Goal: Book appointment/travel/reservation

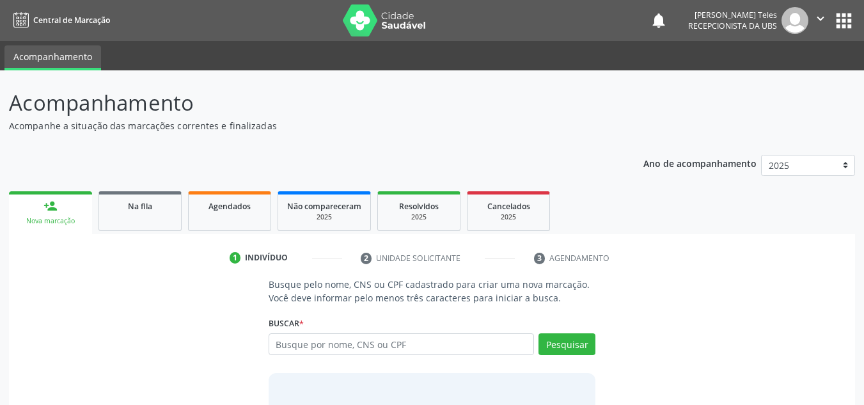
click at [308, 349] on input "text" at bounding box center [402, 344] width 266 height 22
type input "704809538357647"
click at [567, 348] on button "Pesquisar" at bounding box center [566, 344] width 57 height 22
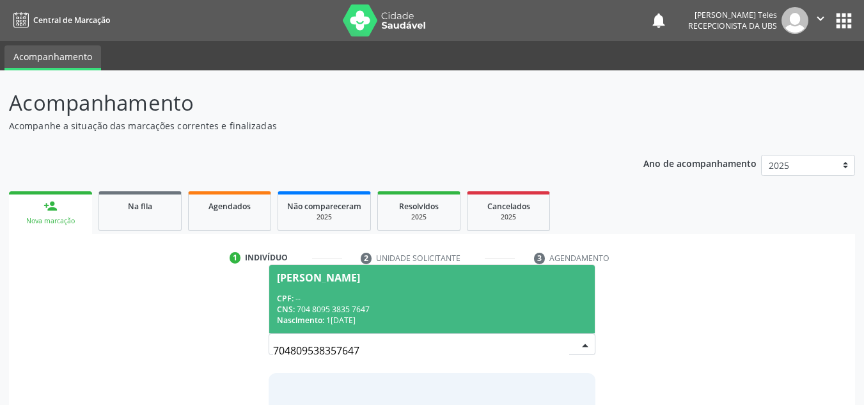
click at [362, 294] on div "CPF: --" at bounding box center [432, 298] width 311 height 11
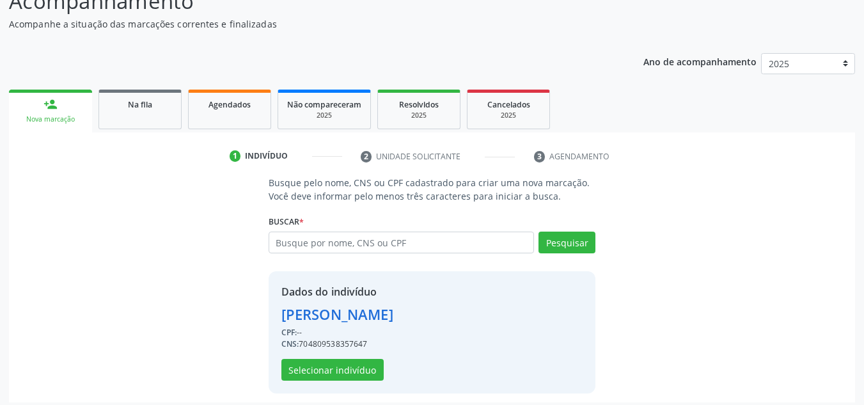
scroll to position [108, 0]
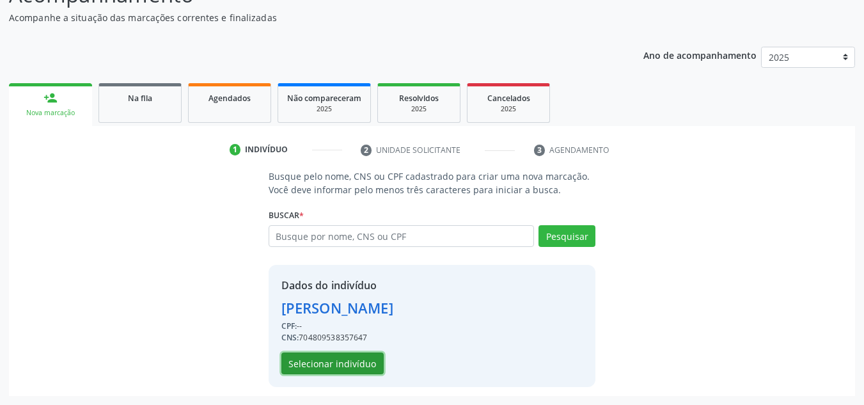
click at [337, 362] on button "Selecionar indivíduo" at bounding box center [332, 363] width 102 height 22
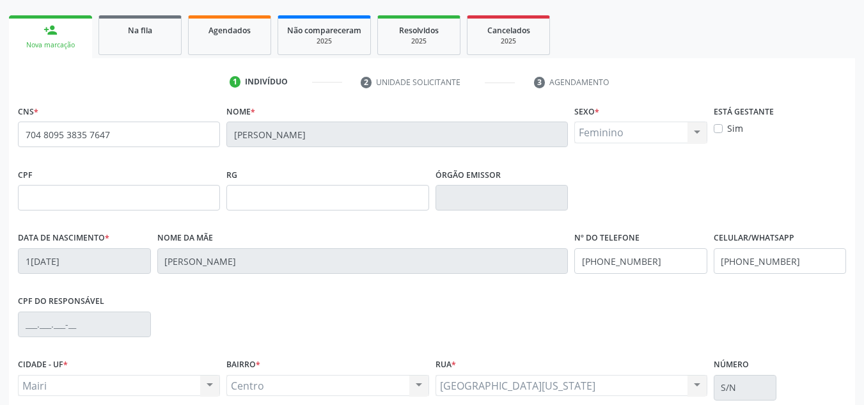
scroll to position [288, 0]
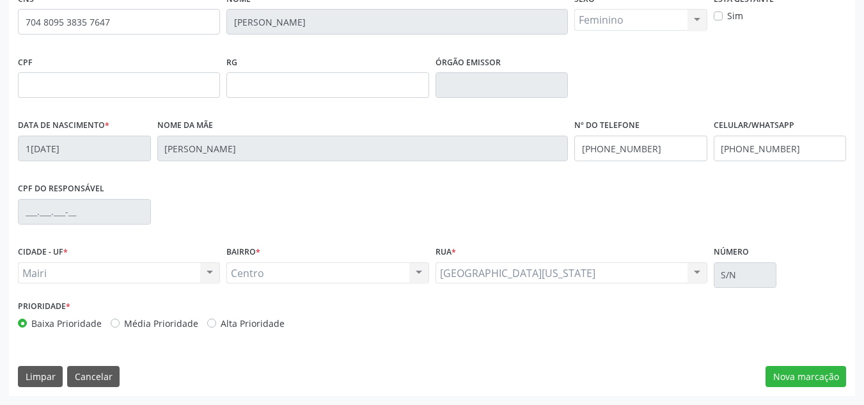
click at [221, 325] on label "Alta Prioridade" at bounding box center [253, 322] width 64 height 13
click at [207, 325] on input "Alta Prioridade" at bounding box center [211, 322] width 9 height 12
radio input "true"
click at [806, 376] on button "Nova marcação" at bounding box center [805, 377] width 81 height 22
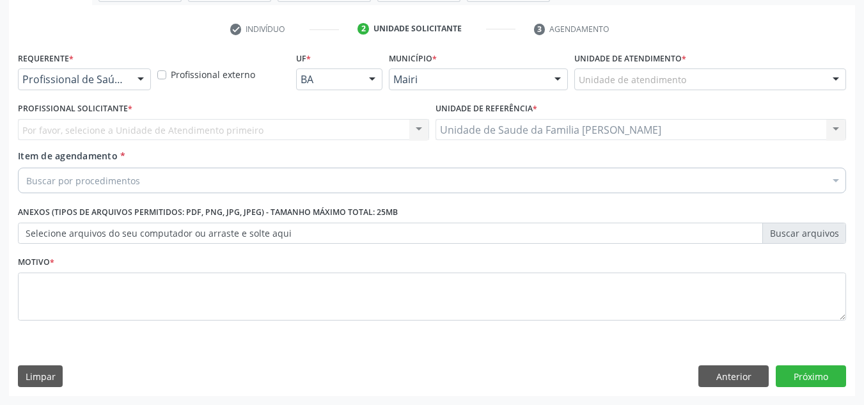
scroll to position [229, 0]
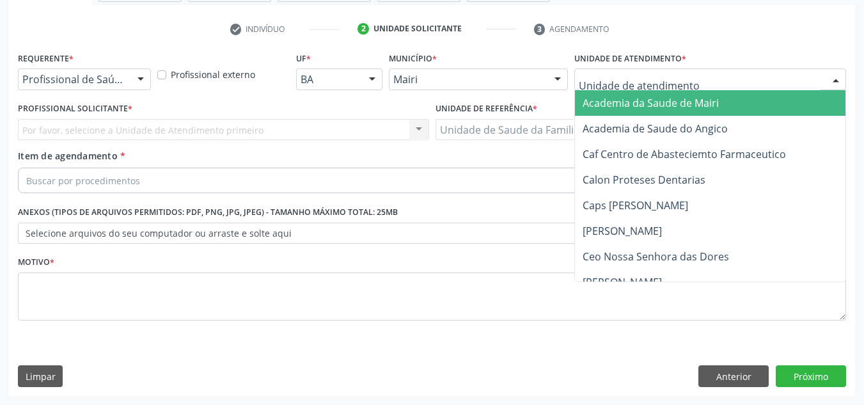
type input "j"
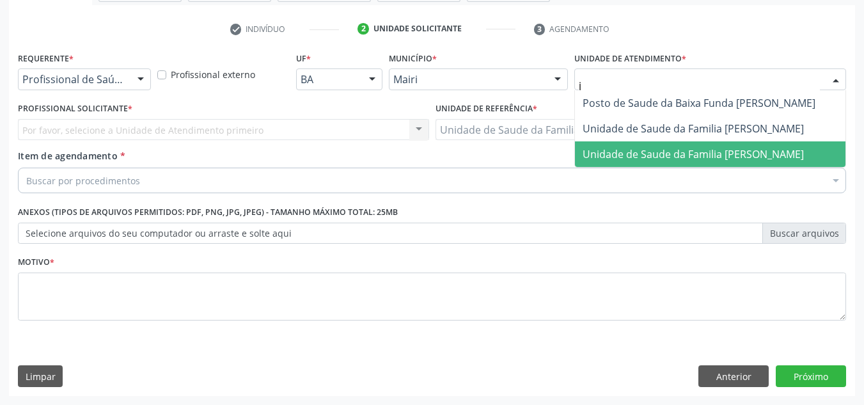
click at [668, 153] on span "Unidade de Saude da Familia [PERSON_NAME]" at bounding box center [692, 154] width 221 height 14
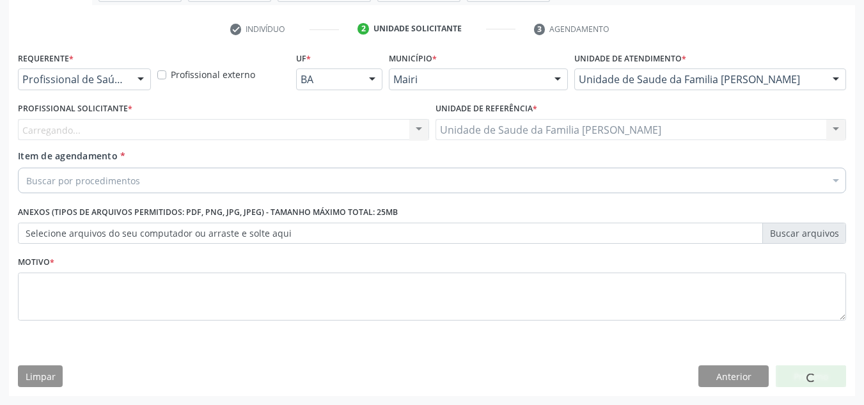
click at [38, 125] on div "Carregando... Nenhum resultado encontrado para: " " Não há nenhuma opção para s…" at bounding box center [223, 130] width 411 height 22
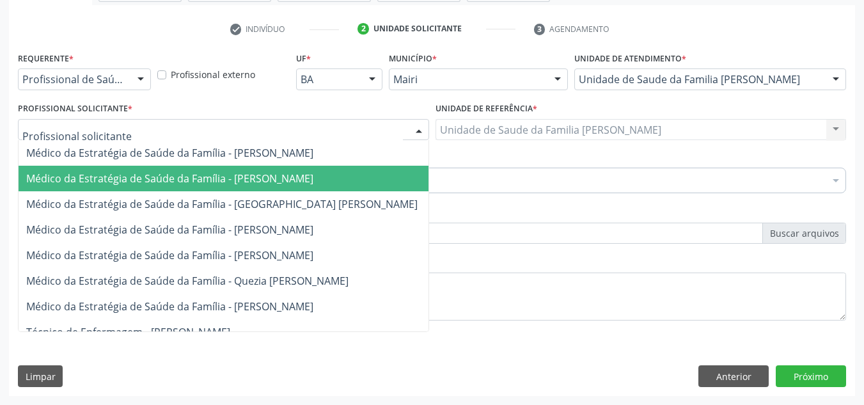
click at [65, 176] on span "Médico da Estratégia de Saúde da Família - [PERSON_NAME]" at bounding box center [169, 178] width 287 height 14
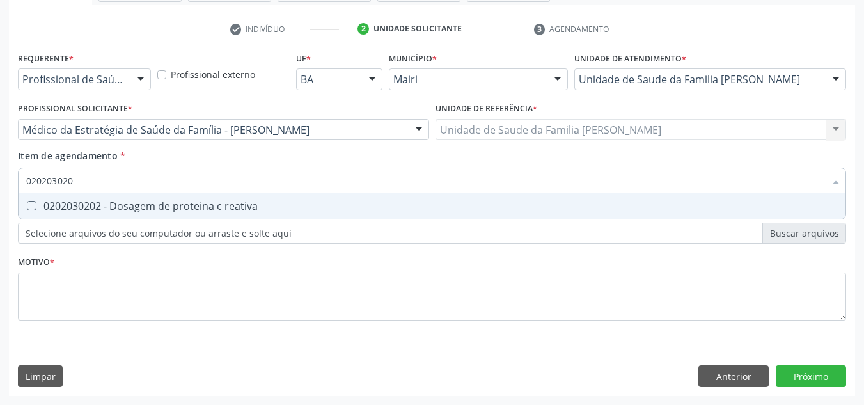
type input "0202030202"
click at [80, 209] on div "0202030202 - Dosagem de proteina c reativa" at bounding box center [431, 206] width 811 height 10
checkbox reativa "true"
type input "0"
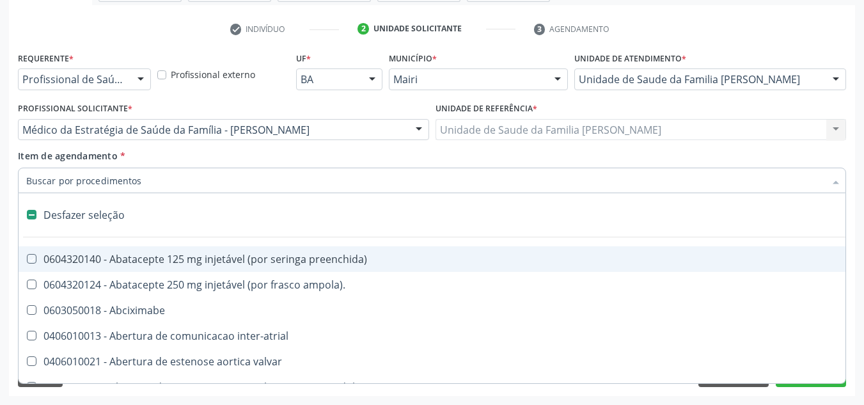
checkbox preenchida\) "false"
type input "v"
checkbox bexiga "true"
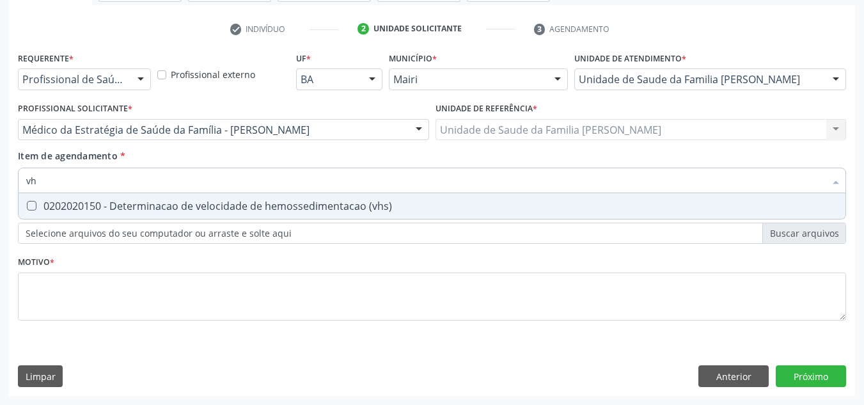
type input "vhs"
click at [91, 205] on div "0202020150 - Determinacao de velocidade de hemossedimentacao (vhs)" at bounding box center [431, 206] width 811 height 10
checkbox \(vhs\) "true"
type input "v"
checkbox \(vhs\) "false"
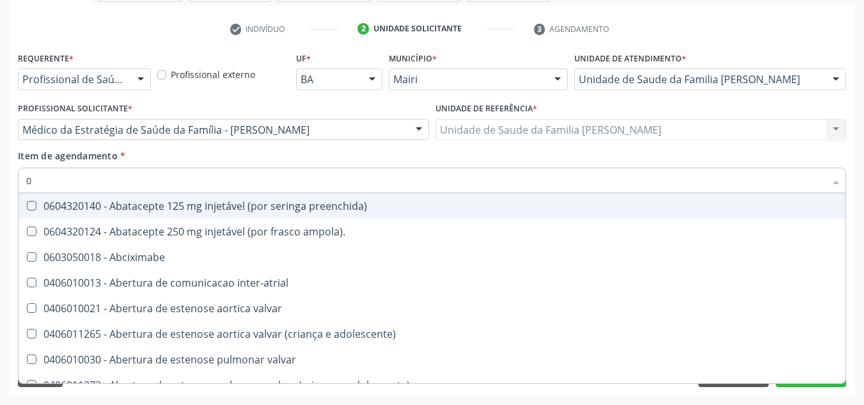
type input "02"
checkbox Capilaroscopia "true"
checkbox neonatal "true"
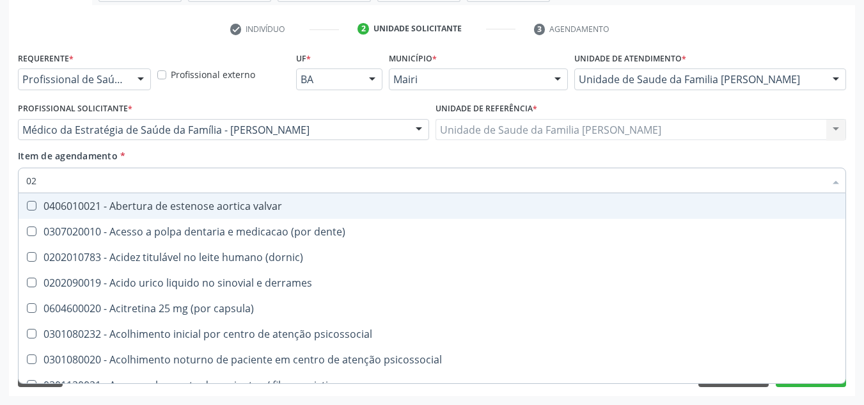
type input "020"
checkbox Colpectomia "true"
checkbox \(vhs\) "false"
checkbox bloqueio "true"
checkbox reativa "false"
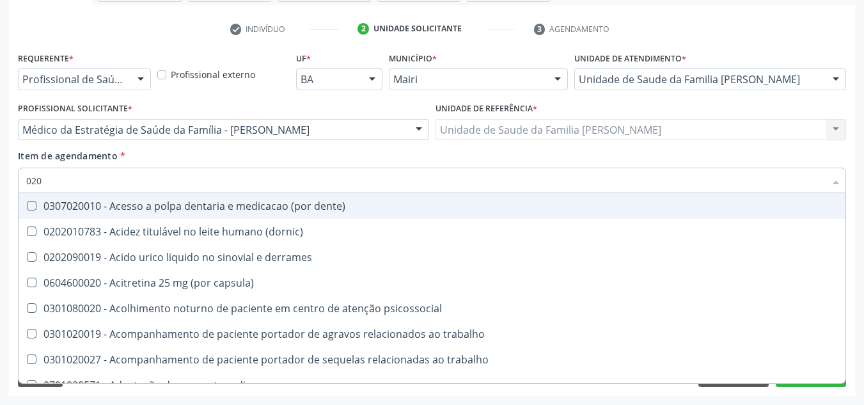
type input "0202"
checkbox queimado "true"
checkbox biliares "true"
checkbox \(vhs\) "false"
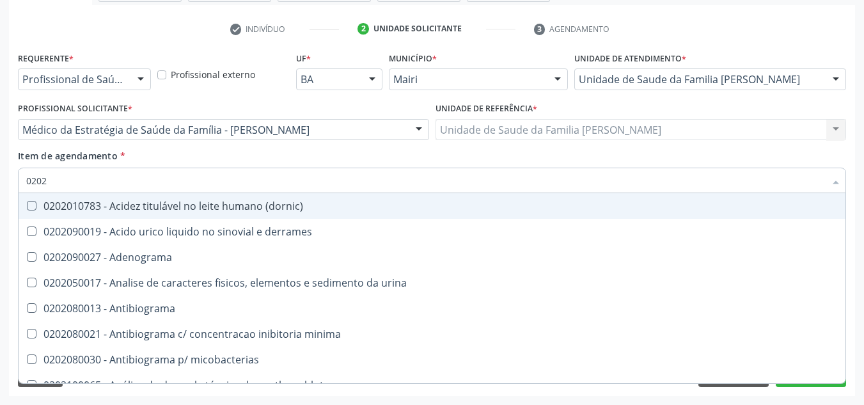
type input "02020"
checkbox t3 "true"
checkbox \(vhs\) "false"
checkbox lipase "true"
checkbox reativa "false"
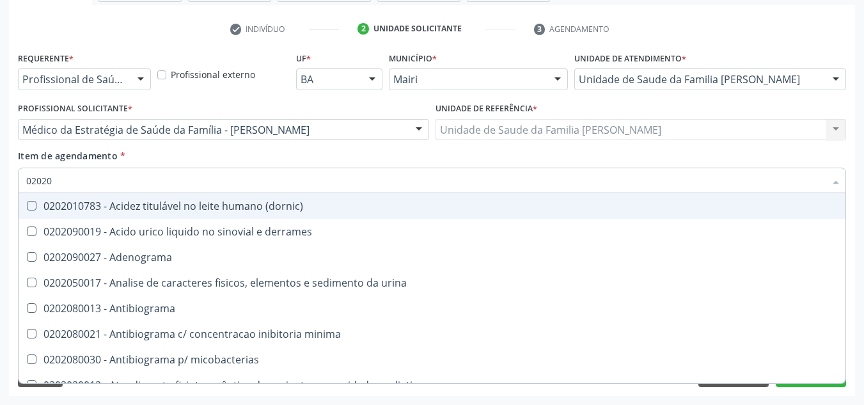
type input "020203"
checkbox liquor "true"
checkbox \(vhs\) "false"
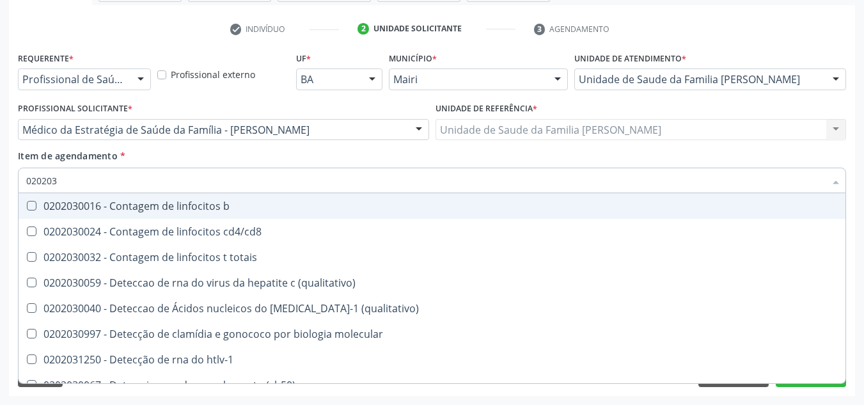
type input "0202030"
checkbox hemossiderina "true"
checkbox reativa "false"
type input "020203007"
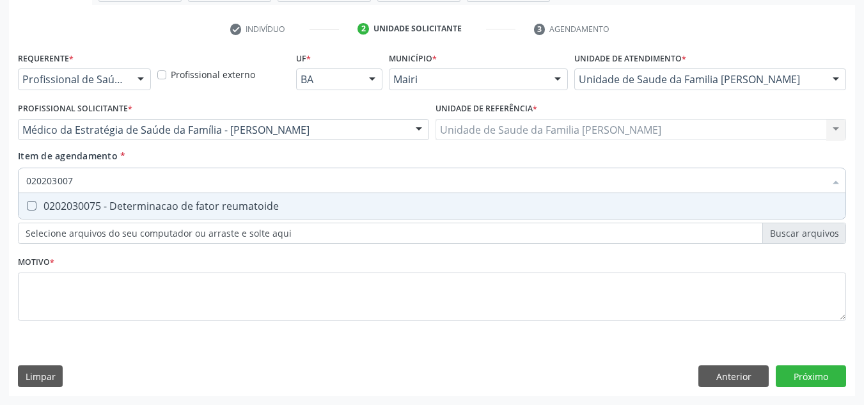
click at [91, 203] on div "0202030075 - Determinacao de fator reumatoide" at bounding box center [431, 206] width 811 height 10
checkbox reumatoide "true"
type input "02020300"
checkbox reumatoide "false"
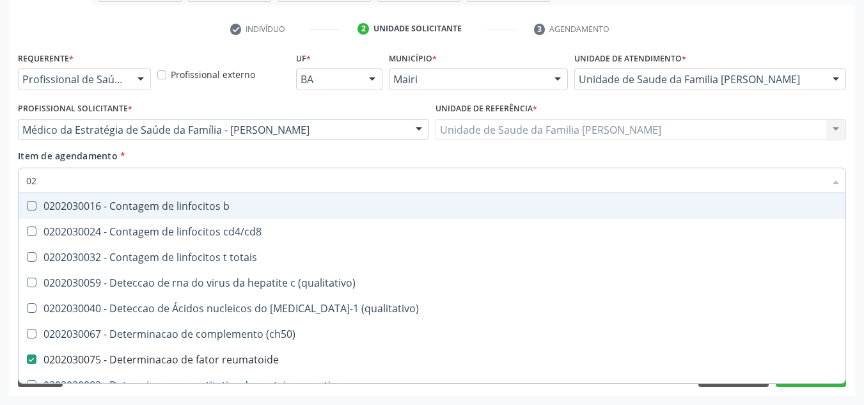
type input "0"
checkbox reumatoide "false"
checkbox reativa "false"
checkbox alfa-fetoproteina "false"
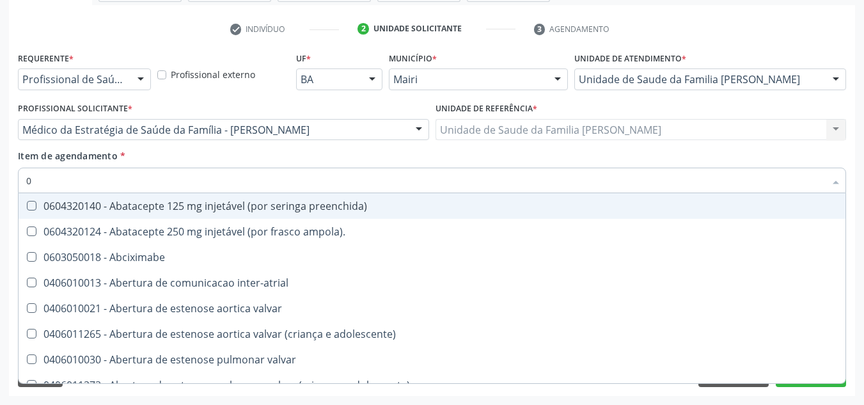
type input "02"
checkbox padrão\) "true"
checkbox Capilaroscopia "true"
checkbox neonatal "true"
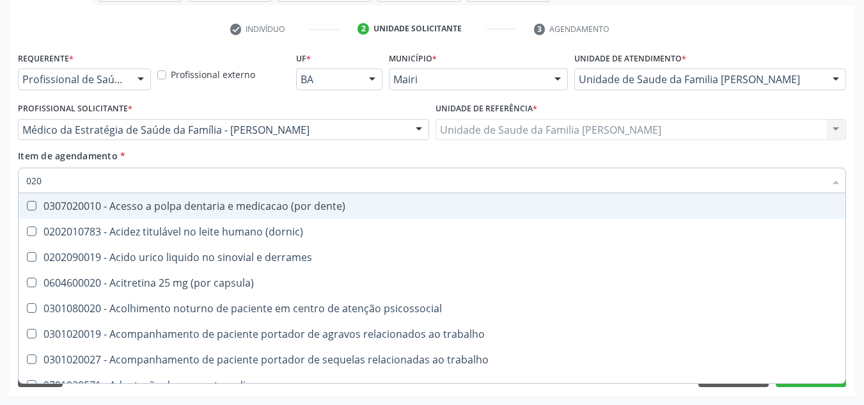
type input "0202"
checkbox Artrografia "true"
checkbox queimado "true"
checkbox biliares "true"
checkbox reumatoide "false"
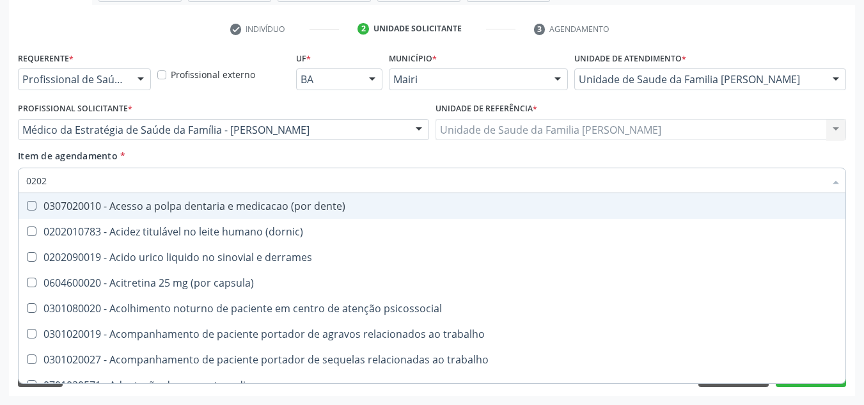
checkbox \(vhs\) "false"
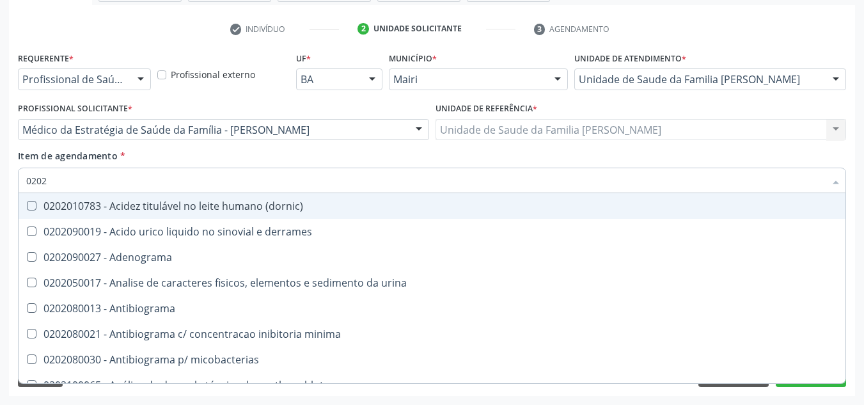
type input "02020"
checkbox reumatoide "true"
checkbox ivy "false"
checkbox \(vhs\) "true"
checkbox ascorbico "false"
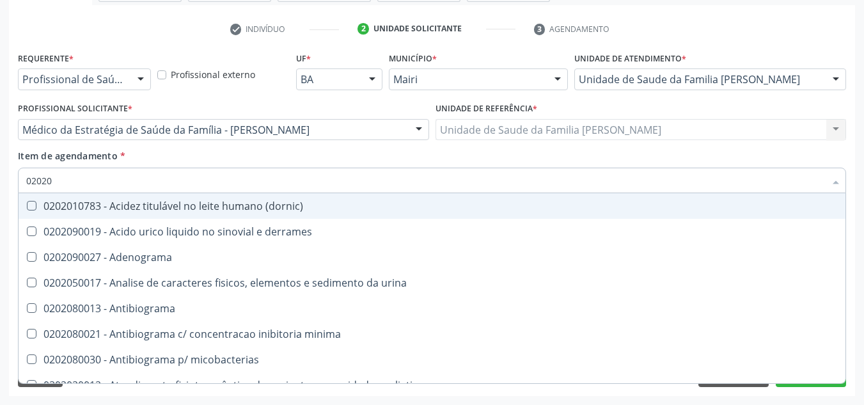
checkbox reativa "true"
checkbox \(t4\) "false"
type input "020201"
checkbox \(gram\) "true"
checkbox reumatoide "false"
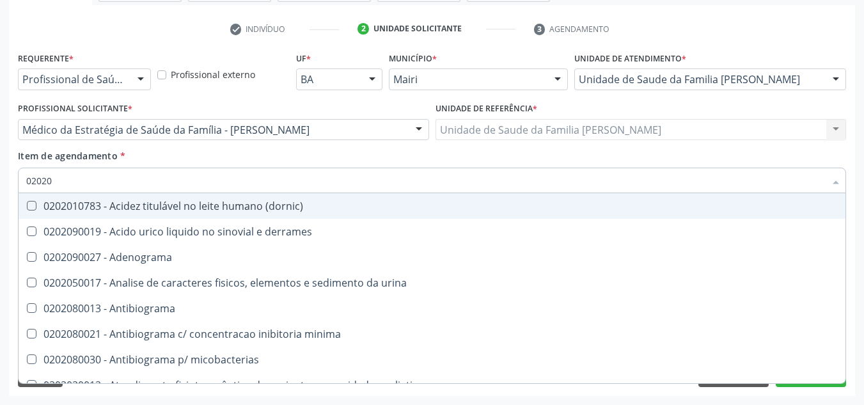
checkbox \(vhs\) "false"
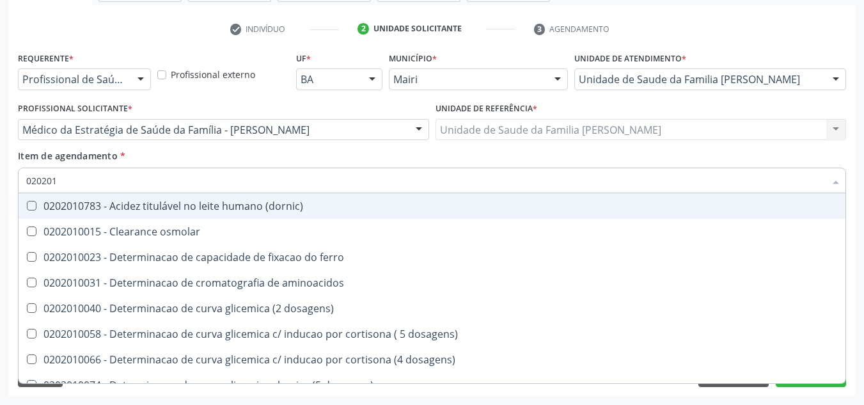
type input "0202010"
checkbox \(vhs\) "false"
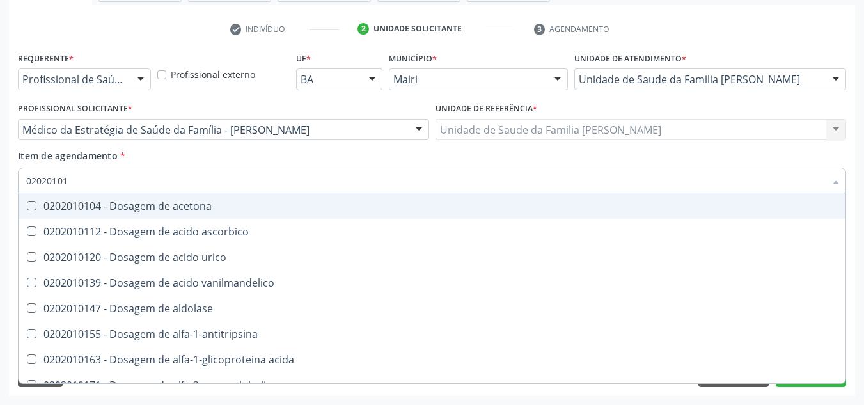
type input "020201012"
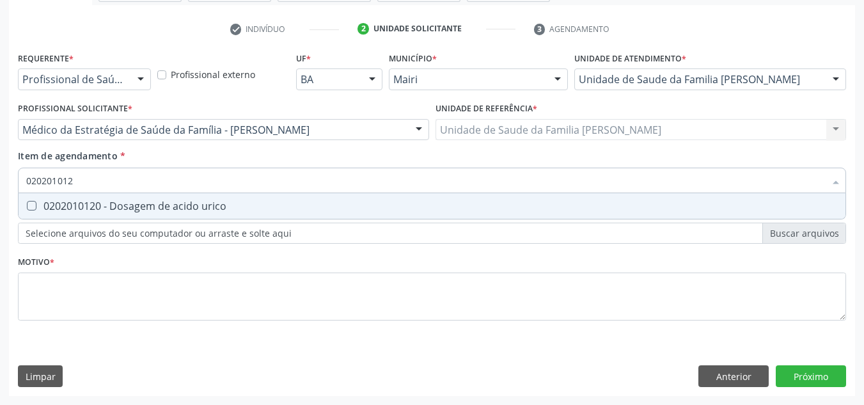
click at [91, 203] on div "0202010120 - Dosagem de acido urico" at bounding box center [431, 206] width 811 height 10
checkbox urico "true"
type input "02020101"
checkbox urico "false"
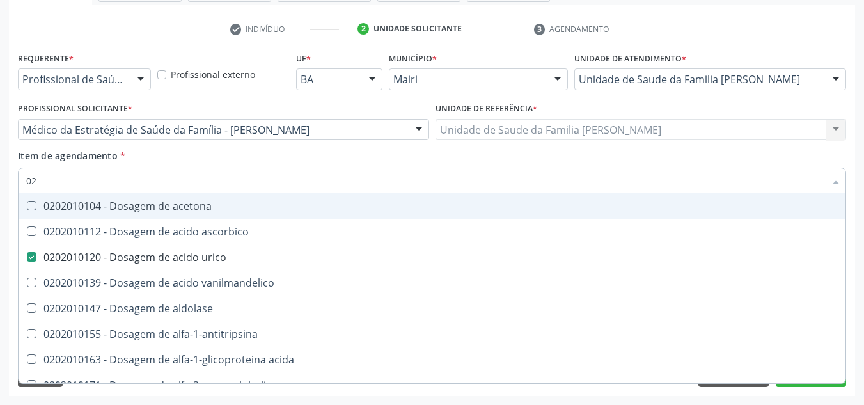
type input "0"
checkbox urico "false"
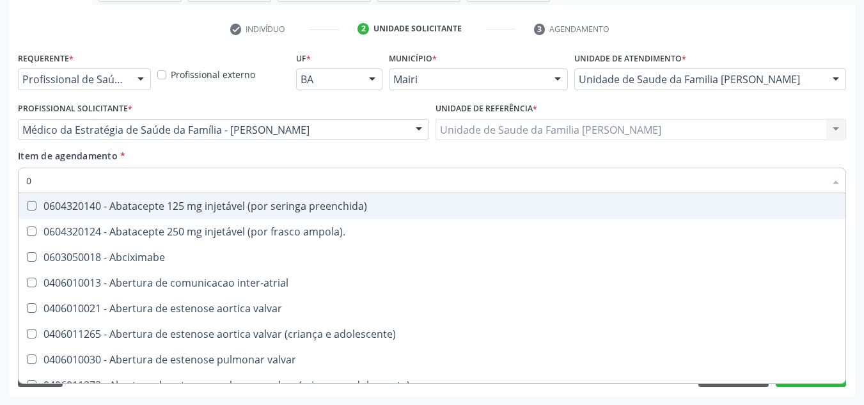
type input "02"
checkbox padrão\) "true"
checkbox Capilaroscopia "true"
checkbox capsula\) "true"
checkbox neonatal "true"
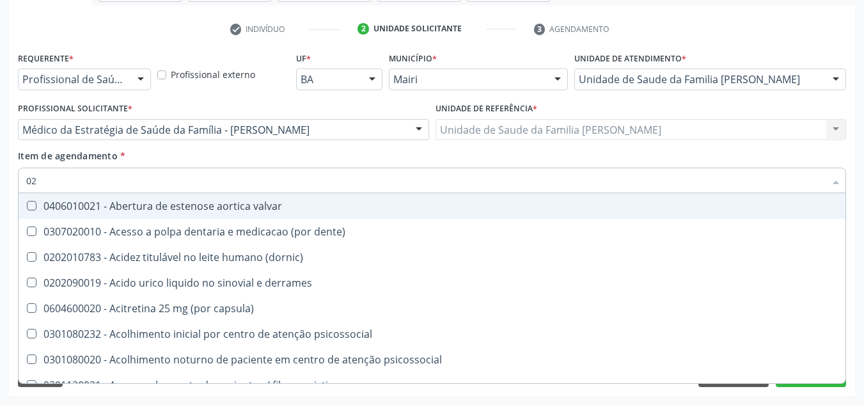
type input "020"
checkbox pos-operatoria "true"
checkbox Colpectomia "true"
checkbox hidrocefalia "true"
checkbox reumatoide "false"
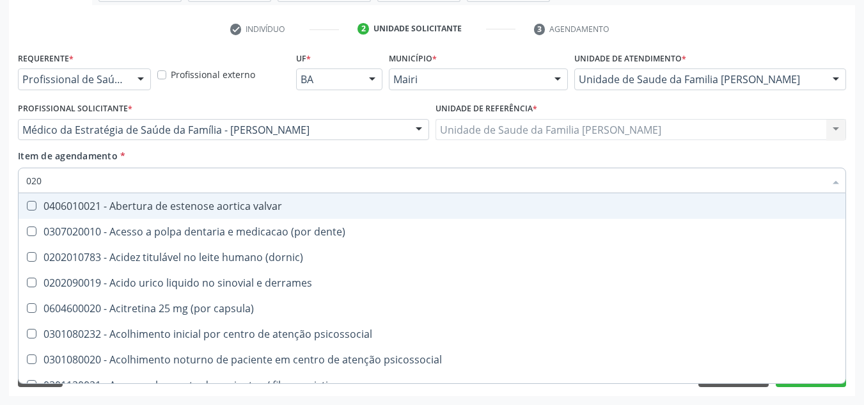
checkbox \(vhs\) "false"
checkbox bloqueio "true"
checkbox urico "false"
checkbox reativa "false"
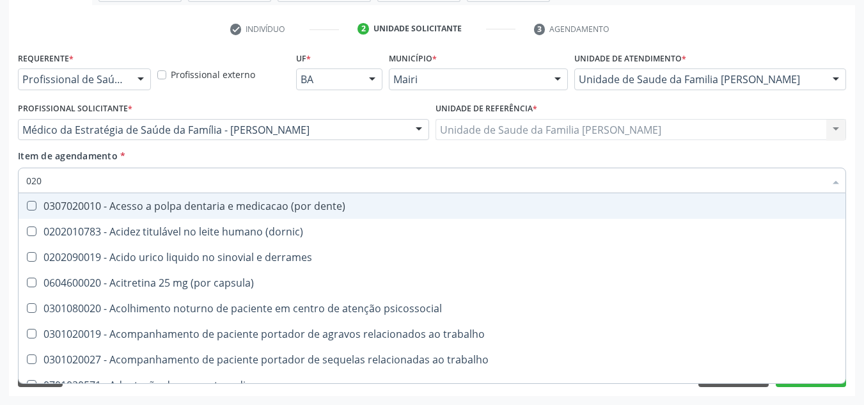
type input "0202"
checkbox Artrografia "true"
checkbox queimado "true"
checkbox população "true"
checkbox biliares "true"
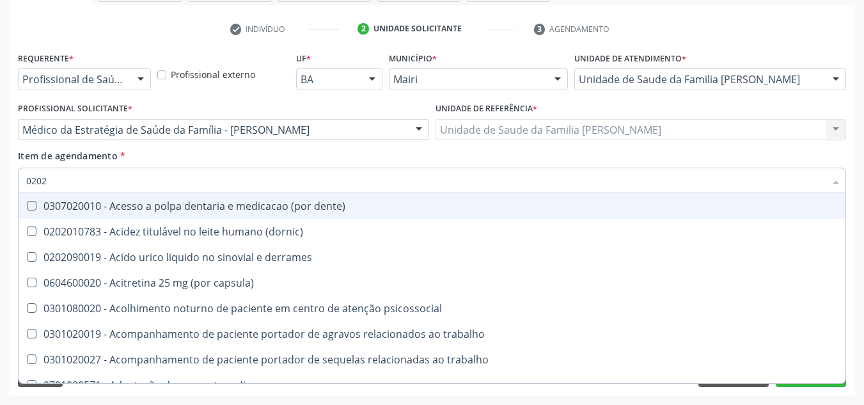
checkbox reumatoide "false"
checkbox \(vhs\) "false"
checkbox urico "false"
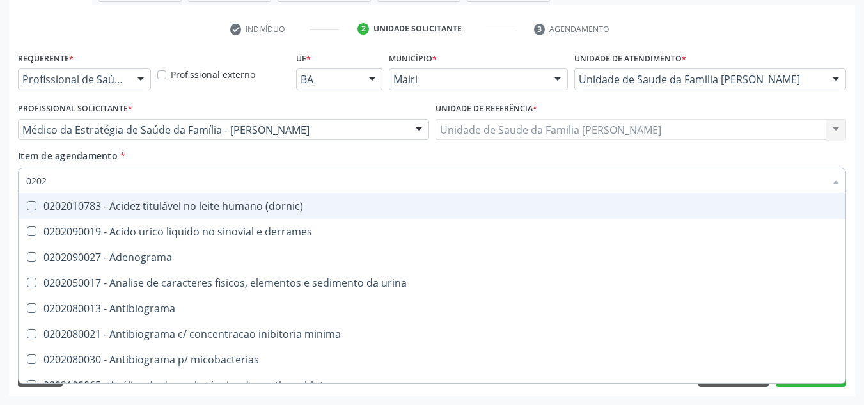
type input "02020"
checkbox bandas\) "true"
checkbox reumatoide "false"
checkbox t3 "true"
checkbox \(vhs\) "false"
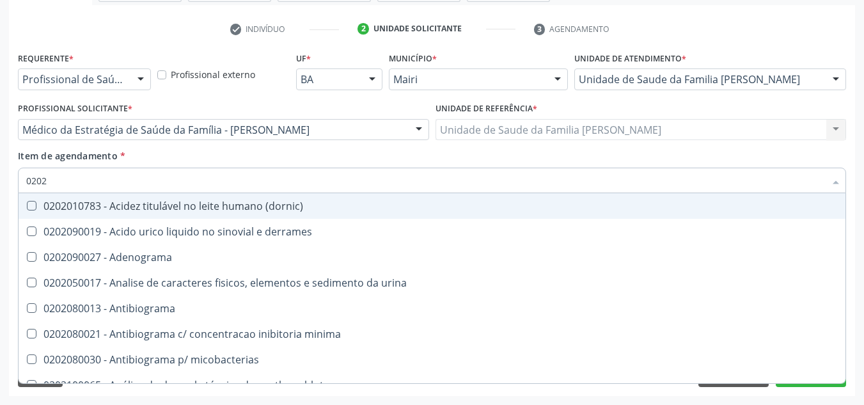
checkbox complemento "true"
checkbox urico "false"
checkbox lipase "true"
checkbox reativa "false"
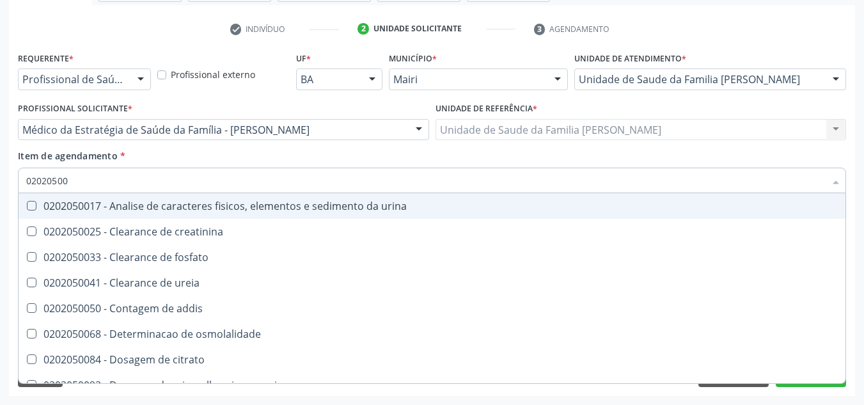
type input "020205001"
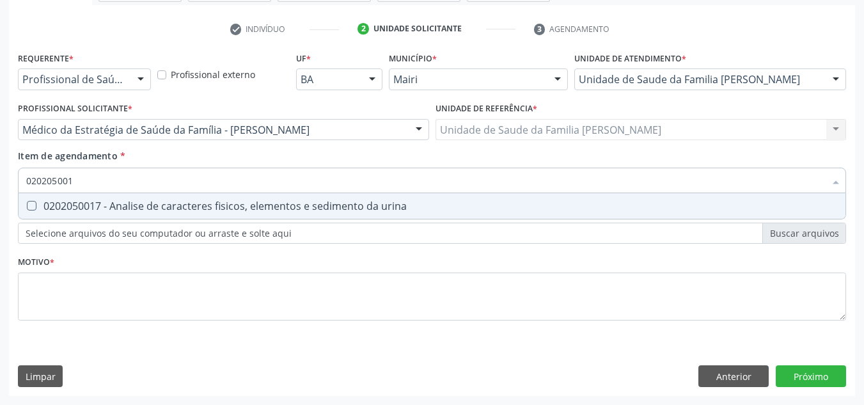
click at [91, 203] on div "0202050017 - Analise de caracteres fisicos, elementos e sedimento da urina" at bounding box center [431, 206] width 811 height 10
checkbox urina "true"
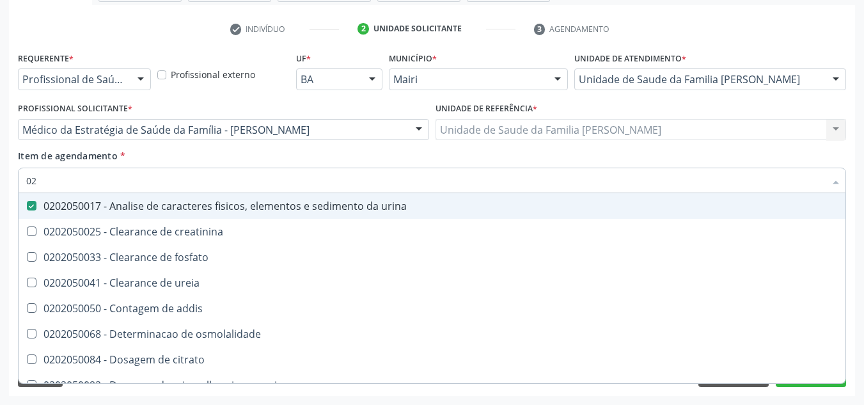
type input "0"
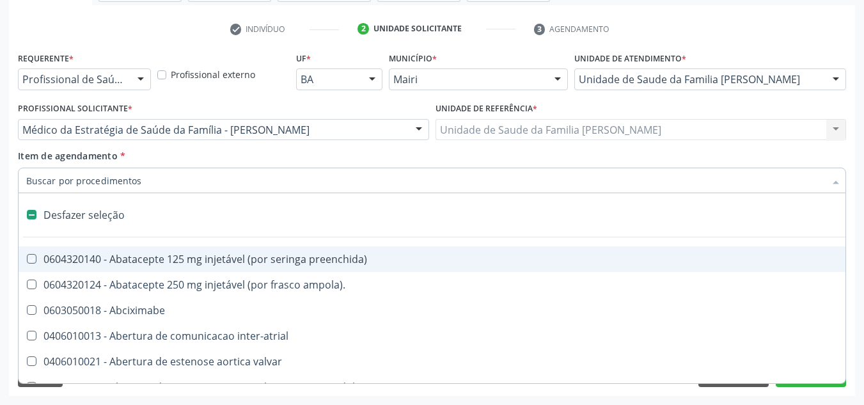
checkbox preenchida\) "false"
checkbox inter-atrial "false"
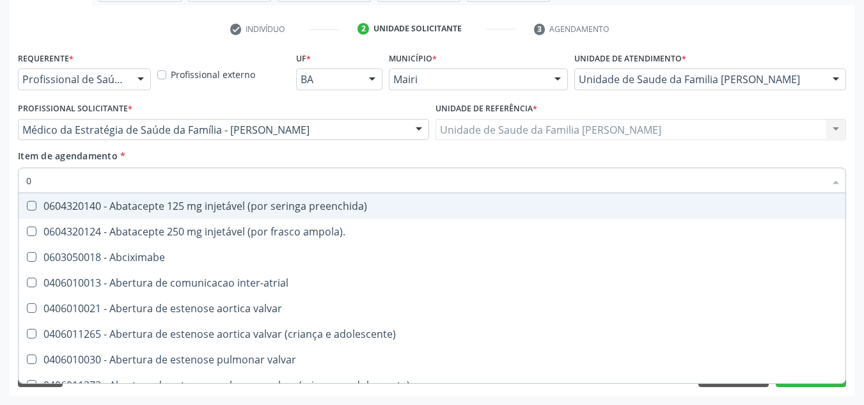
type input "02"
checkbox biotinidase "true"
checkbox urina "false"
checkbox padrão\) "true"
checkbox Capilaroscopia "true"
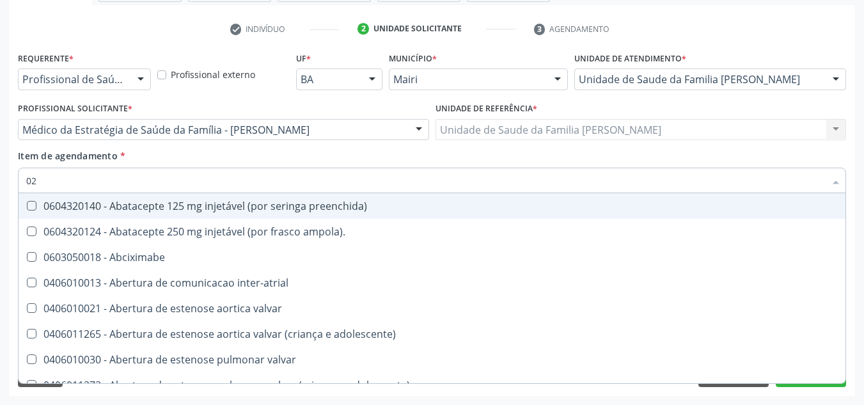
checkbox capsula\) "true"
checkbox neonatal "true"
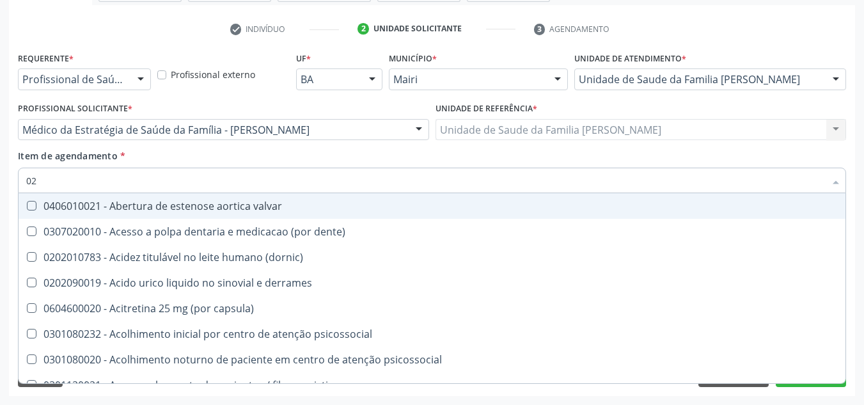
type input "020"
checkbox capsula\) "true"
checkbox urina "false"
checkbox pos-operatoria "true"
checkbox Colpectomia "true"
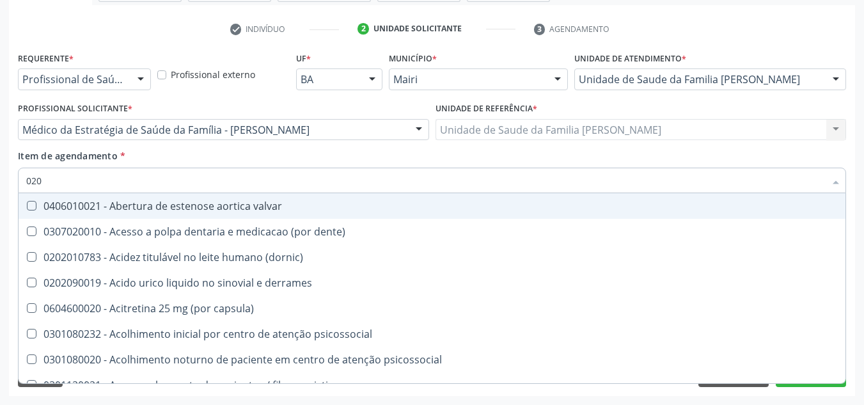
checkbox hidrocefalia "true"
checkbox reumatoide "false"
checkbox \(vhs\) "false"
checkbox bloqueio "true"
checkbox urico "false"
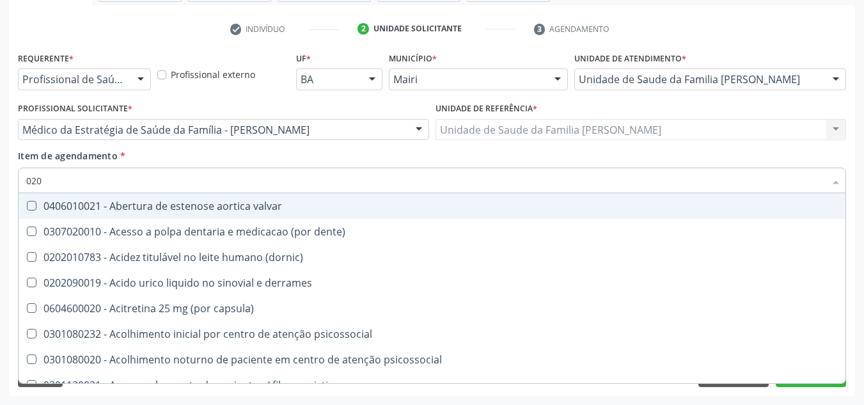
checkbox reativa "false"
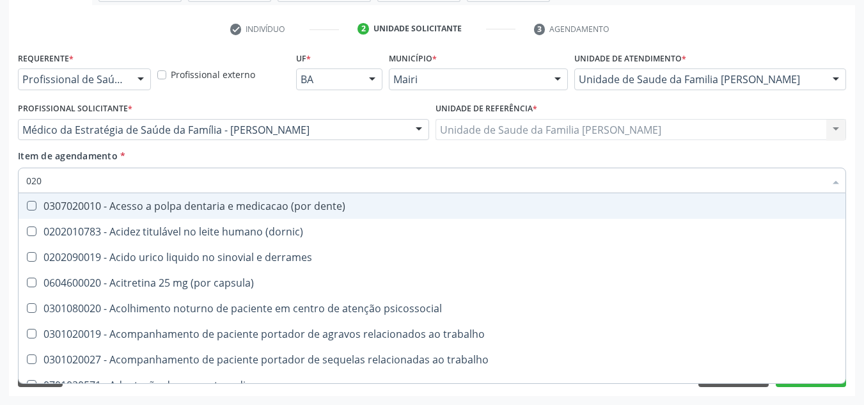
type input "0202"
checkbox capsula\) "true"
checkbox urina "false"
checkbox Artrografia "true"
checkbox queimado "true"
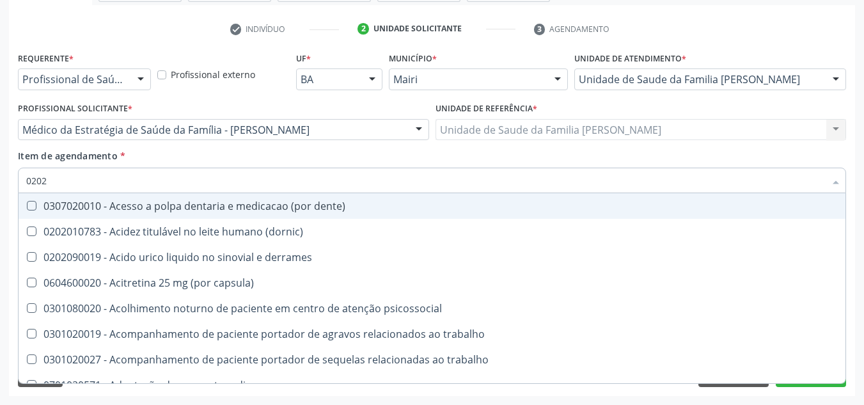
checkbox população "true"
checkbox biliares "true"
checkbox reumatoide "false"
checkbox \(vhs\) "false"
checkbox urico "false"
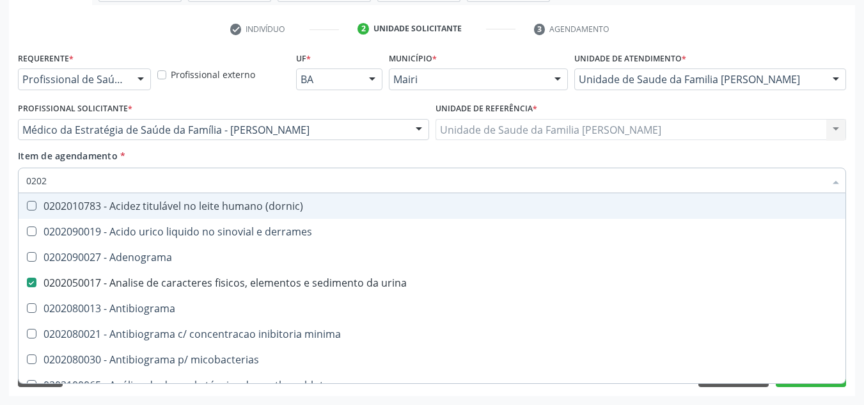
type input "02020"
checkbox bandas\) "true"
checkbox reumatoide "false"
checkbox t3 "true"
checkbox \(vhs\) "false"
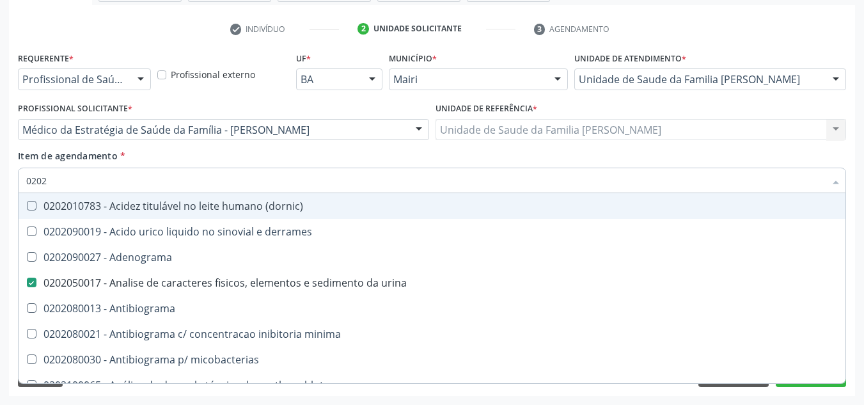
checkbox complemento "true"
checkbox urico "false"
checkbox lipase "true"
checkbox reativa "false"
type input "020201"
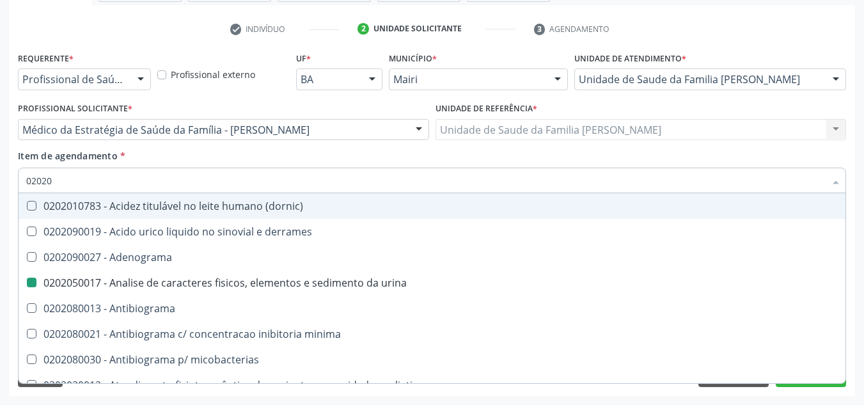
checkbox urina "false"
checkbox \(gram\) "true"
checkbox ureia "true"
checkbox reumatoide "false"
checkbox \(vhs\) "false"
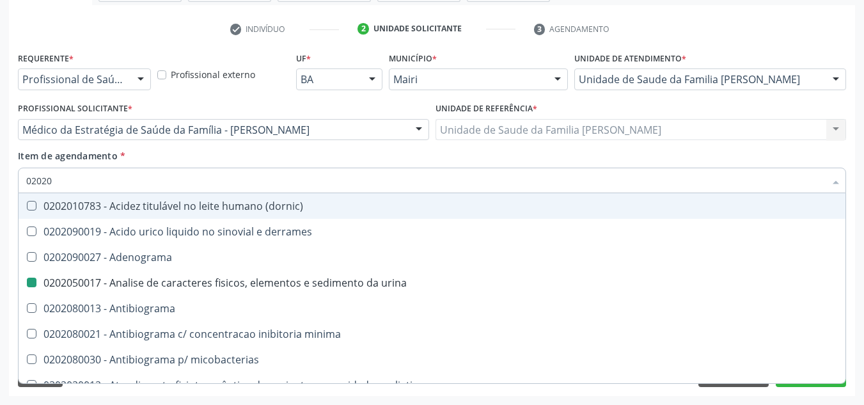
checkbox urico "false"
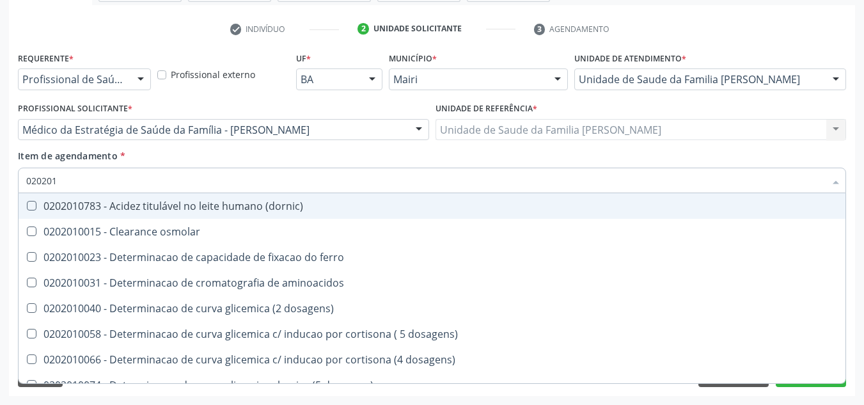
type input "0202010"
checkbox \(vhs\) "false"
checkbox ordenhado "true"
checkbox urico "false"
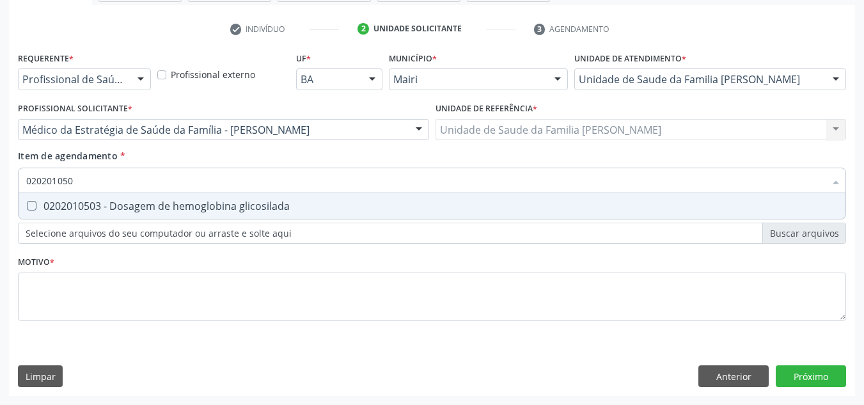
type input "0202010503"
click at [91, 203] on div "0202010503 - Dosagem de hemoglobina glicosilada" at bounding box center [431, 206] width 811 height 10
checkbox glicosilada "true"
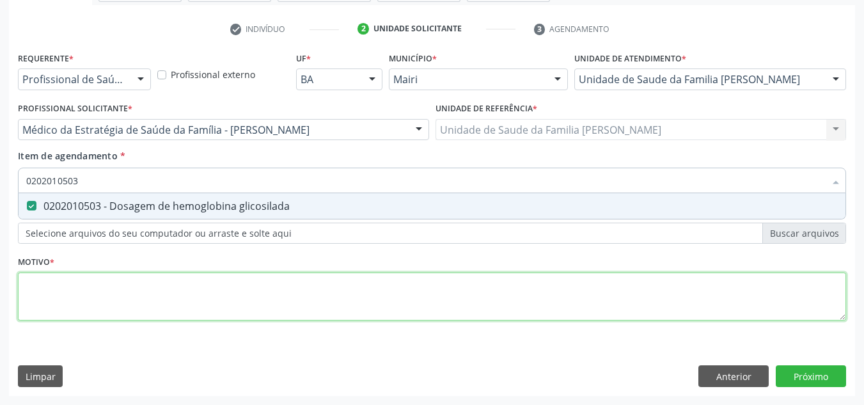
click at [77, 298] on div "Requerente * Profissional de Saúde Profissional de Saúde Paciente Nenhum result…" at bounding box center [432, 194] width 828 height 290
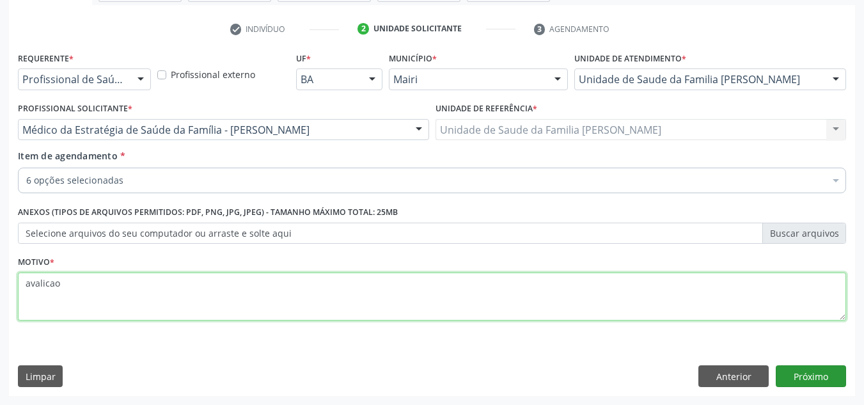
type textarea "avalicao"
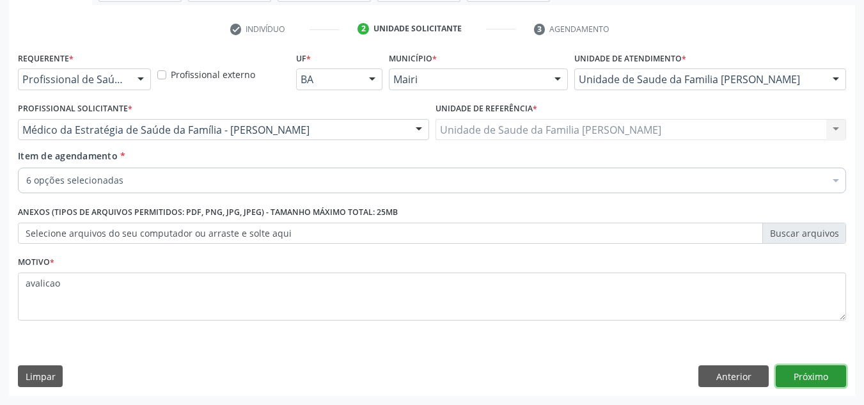
click at [820, 377] on button "Próximo" at bounding box center [810, 376] width 70 height 22
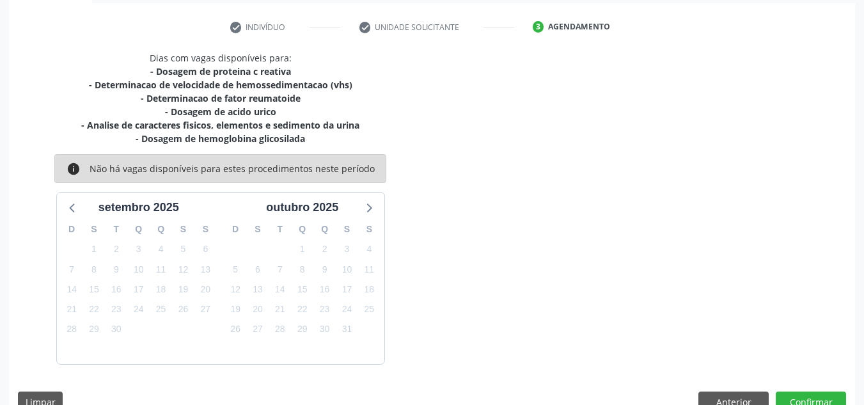
scroll to position [256, 0]
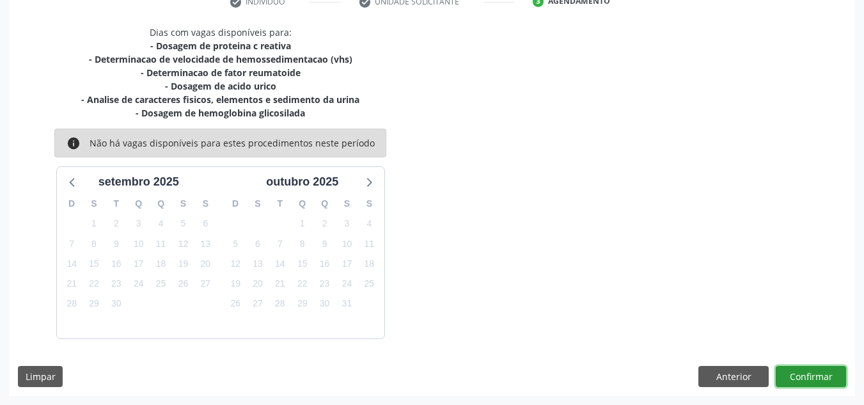
click at [808, 374] on button "Confirmar" at bounding box center [810, 377] width 70 height 22
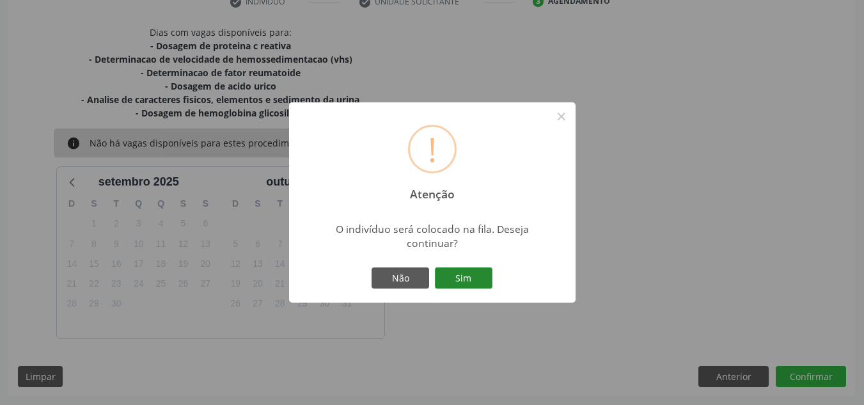
click at [469, 279] on button "Sim" at bounding box center [464, 278] width 58 height 22
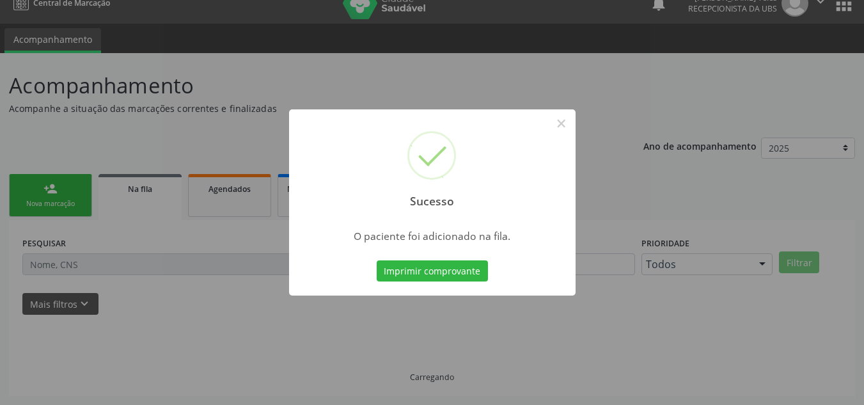
scroll to position [17, 0]
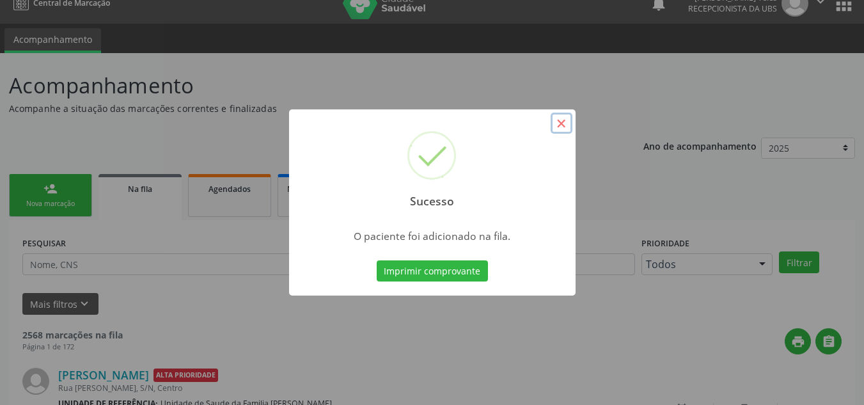
click at [561, 129] on button "×" at bounding box center [561, 124] width 22 height 22
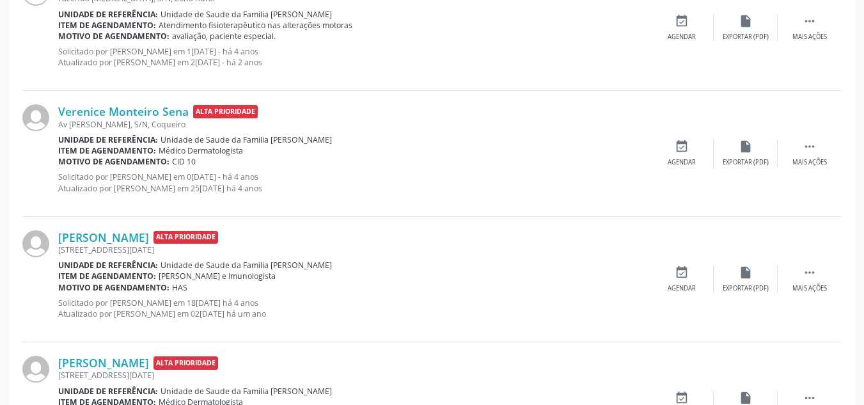
scroll to position [724, 0]
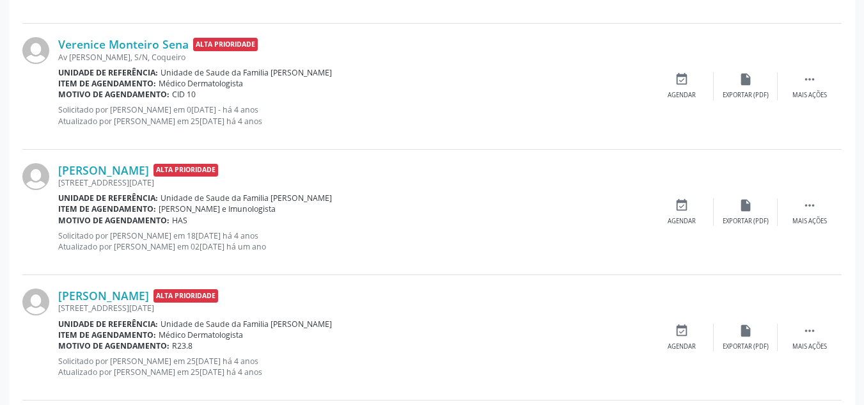
click at [666, 27] on div "Verenice Monteiro Sena Alta Prioridade Av [PERSON_NAME], S/N, Coqueiro Unidade …" at bounding box center [431, 86] width 819 height 125
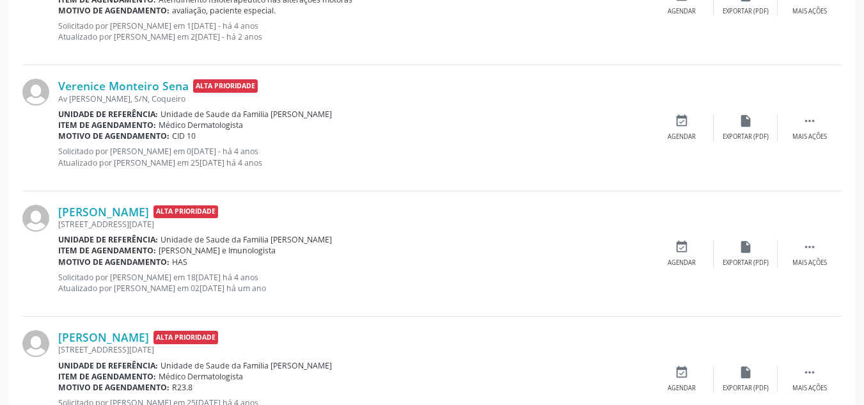
scroll to position [660, 0]
